Goal: Information Seeking & Learning: Learn about a topic

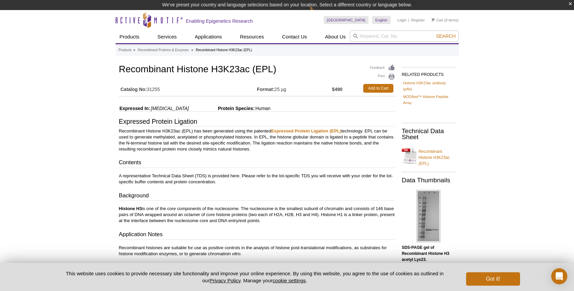
click at [194, 70] on h1 "Recombinant Histone H3K23ac (EPL)" at bounding box center [257, 69] width 276 height 11
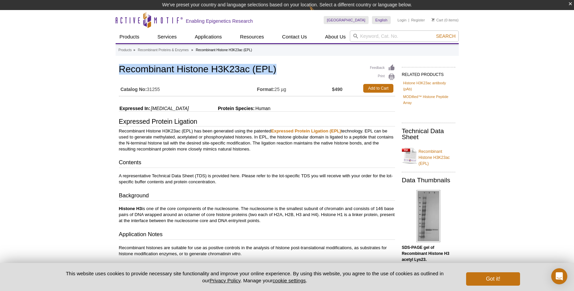
click at [194, 70] on h1 "Recombinant Histone H3K23ac (EPL)" at bounding box center [257, 69] width 276 height 11
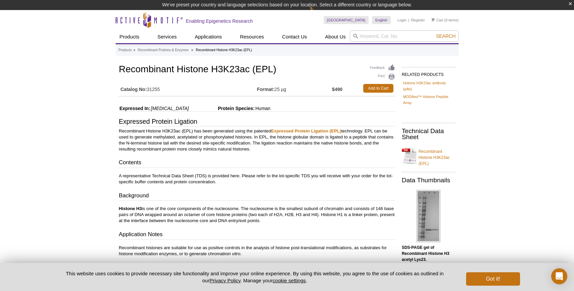
click at [191, 143] on p "Recombinant Histone H3K23ac (EPL) has been generated using the patented Express…" at bounding box center [257, 140] width 276 height 24
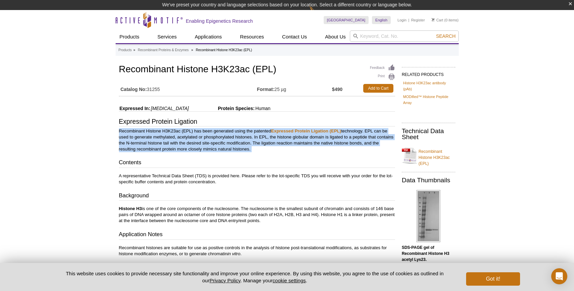
click at [191, 143] on p "Recombinant Histone H3K23ac (EPL) has been generated using the patented Express…" at bounding box center [257, 140] width 276 height 24
click at [190, 144] on p "Recombinant Histone H3K23ac (EPL) has been generated using the patented Express…" at bounding box center [257, 140] width 276 height 24
